Goal: Navigation & Orientation: Find specific page/section

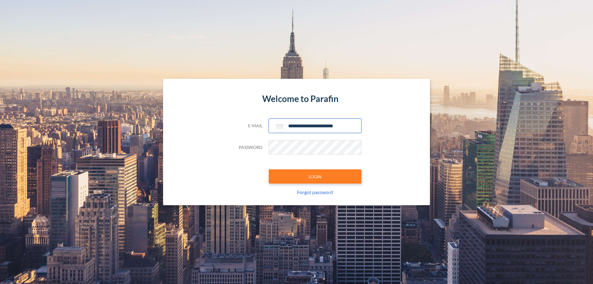
type input "**********"
click at [315, 176] on button "LOGIN" at bounding box center [315, 176] width 93 height 14
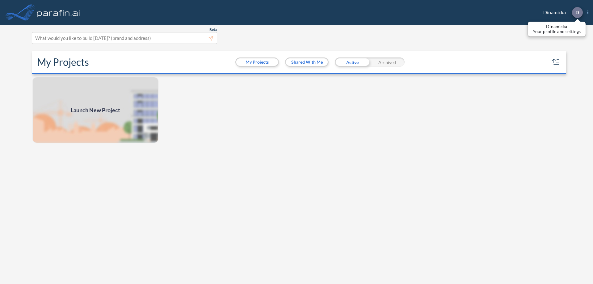
click at [577, 12] on p "D" at bounding box center [577, 13] width 4 height 6
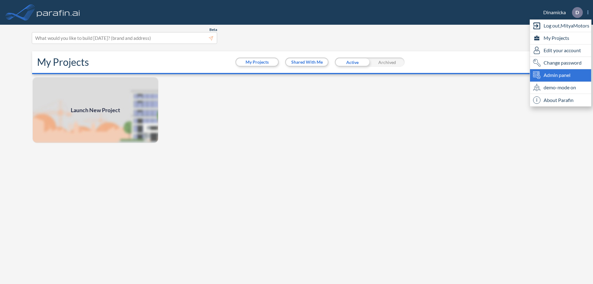
click at [560, 75] on span "Admin panel" at bounding box center [556, 74] width 27 height 7
